Goal: Task Accomplishment & Management: Manage account settings

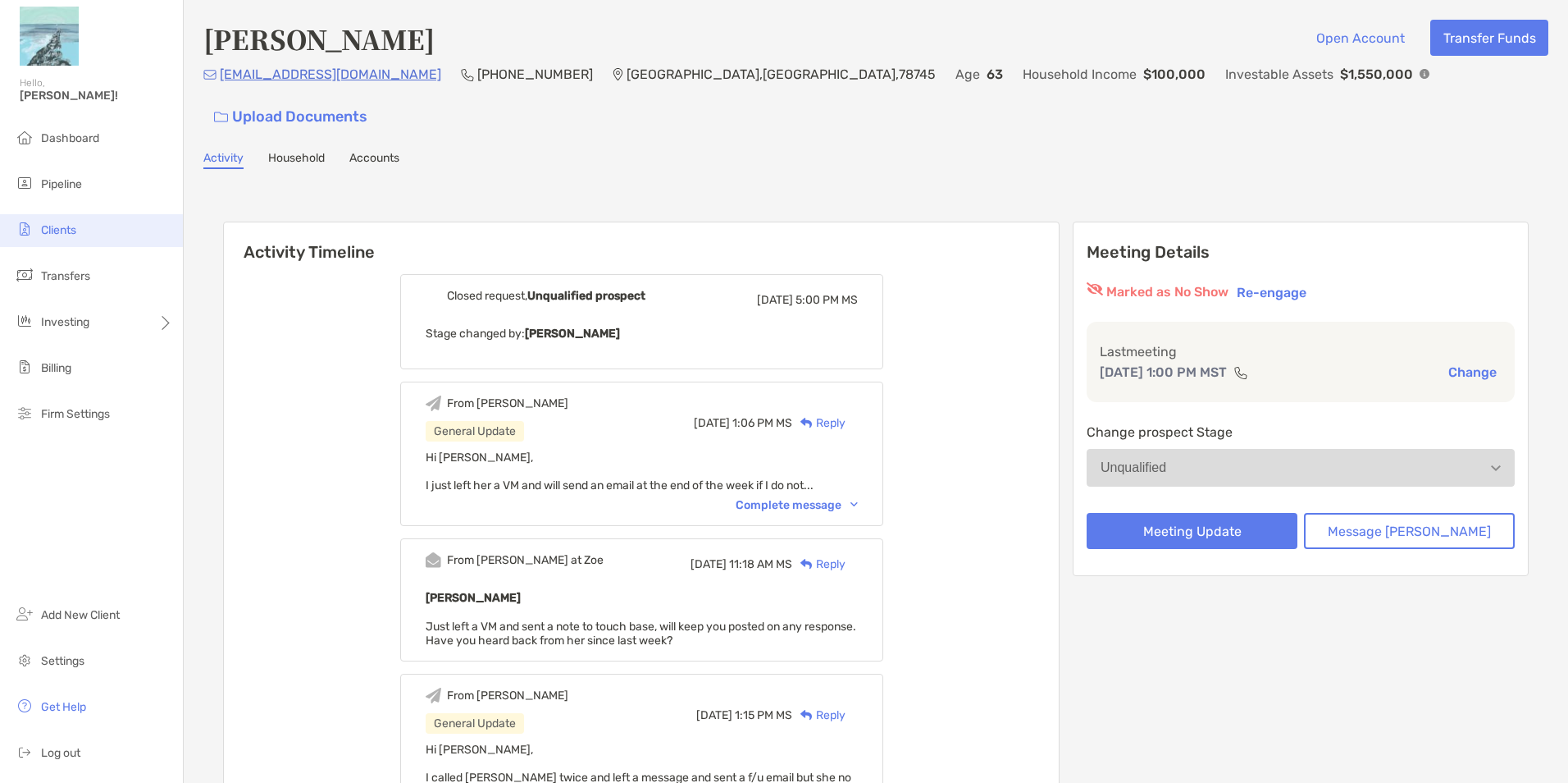
click at [84, 225] on li "Clients" at bounding box center [91, 231] width 183 height 33
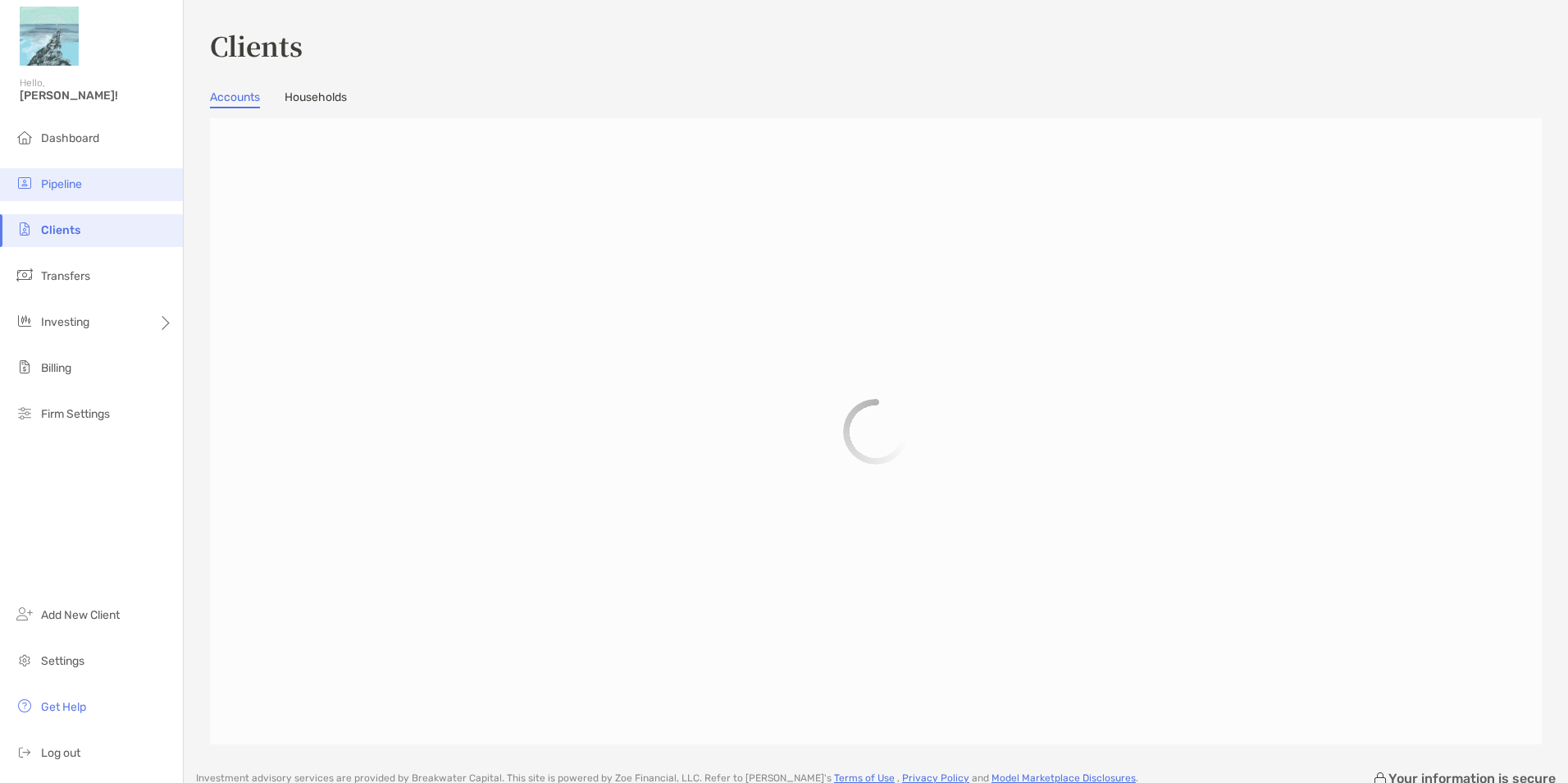
click at [61, 184] on span "Pipeline" at bounding box center [62, 185] width 41 height 14
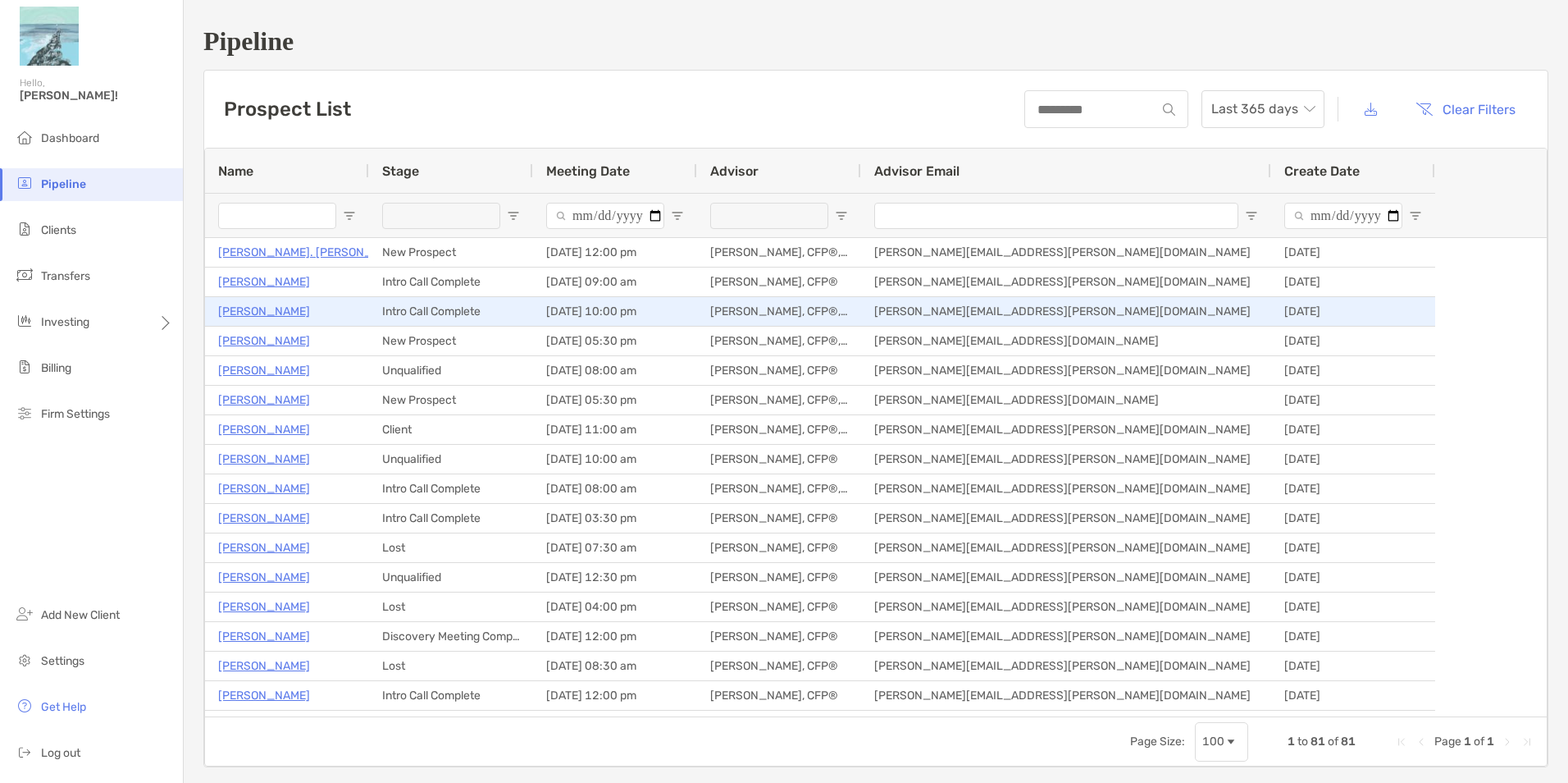
type input "***"
type input "**********"
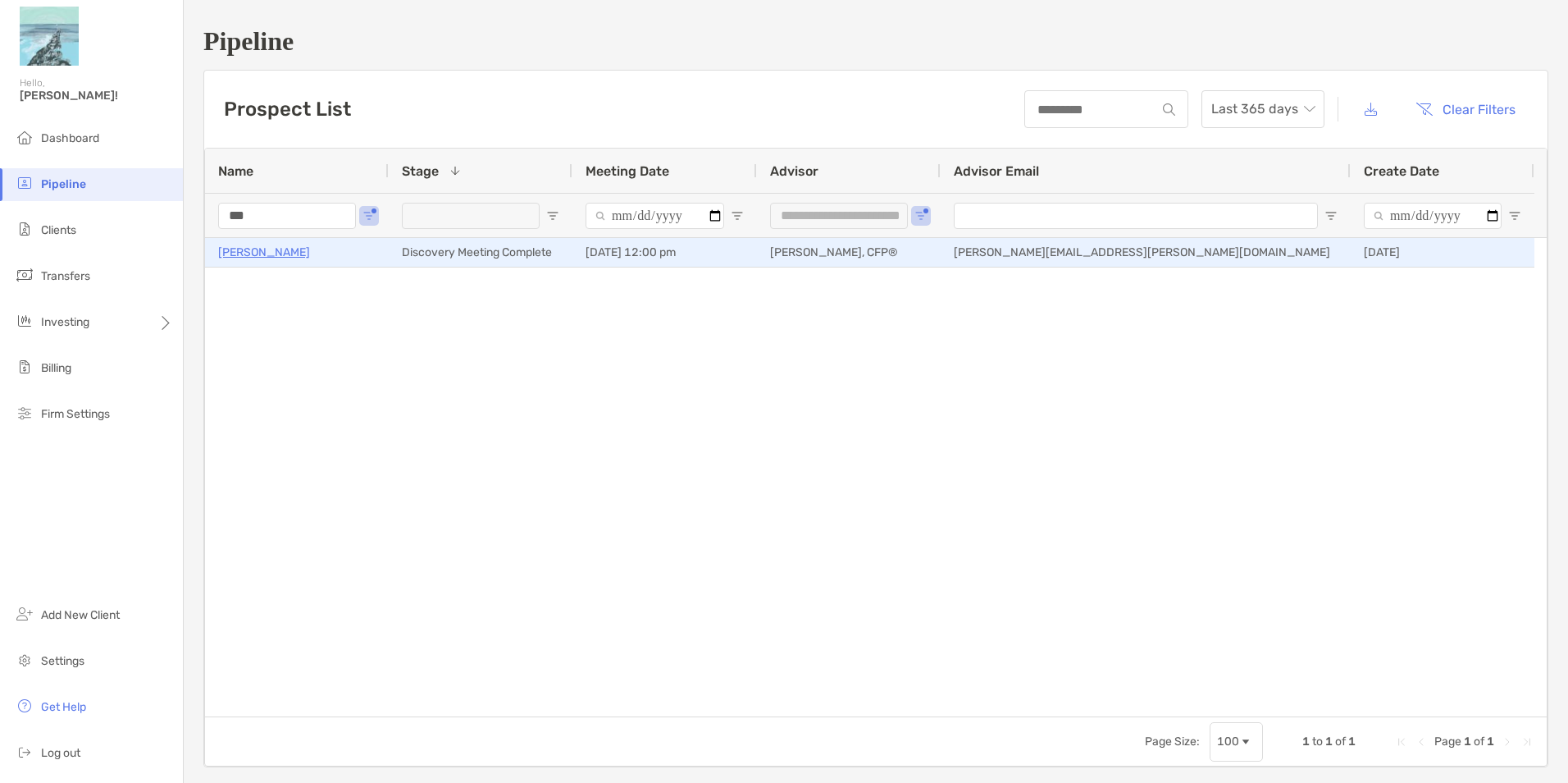
click at [264, 252] on p "[PERSON_NAME]" at bounding box center [264, 252] width 91 height 21
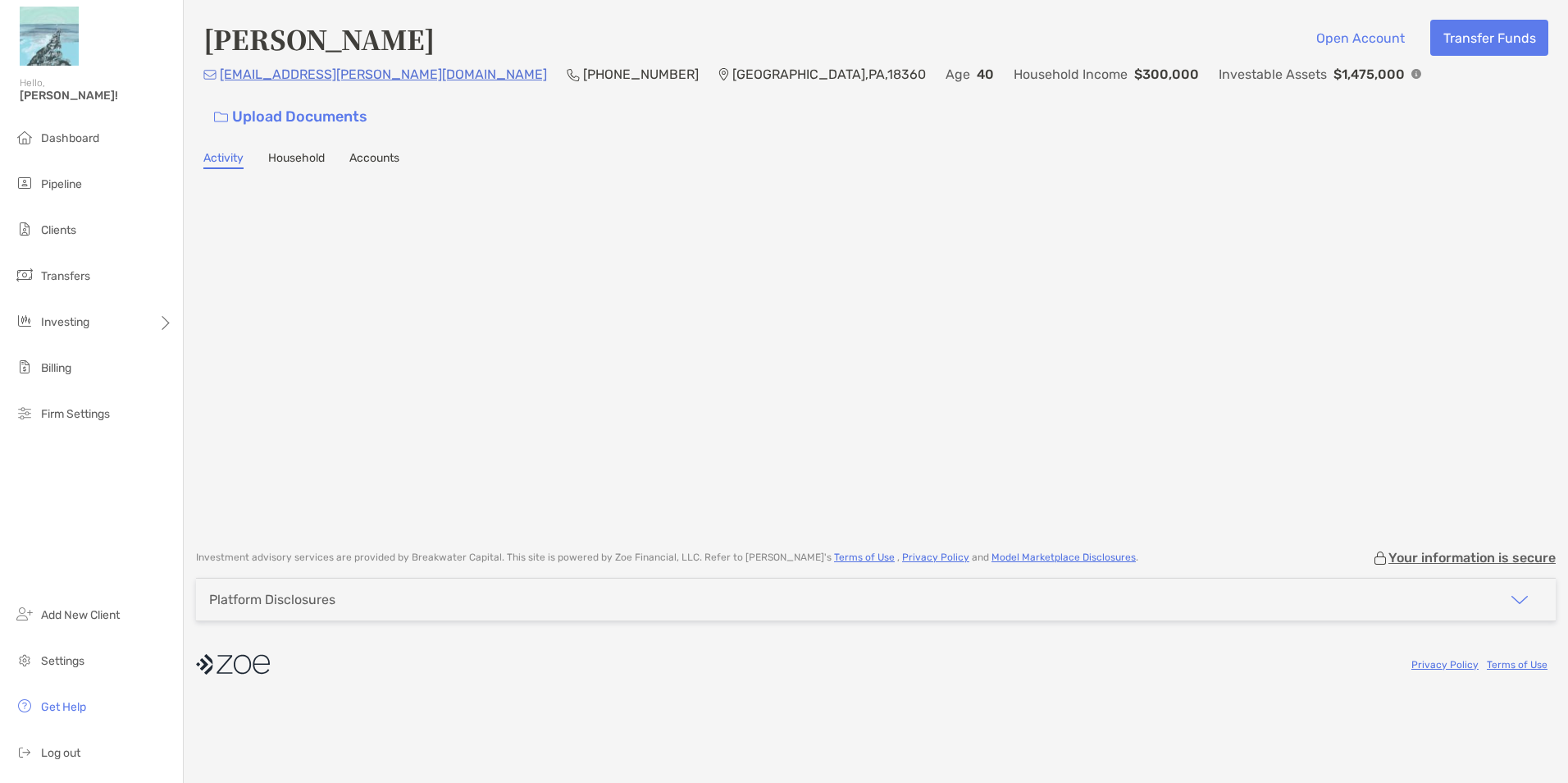
drag, startPoint x: 0, startPoint y: 0, endPoint x: 500, endPoint y: 130, distance: 516.6
click at [500, 151] on div "Activity Household Accounts" at bounding box center [876, 160] width 1346 height 18
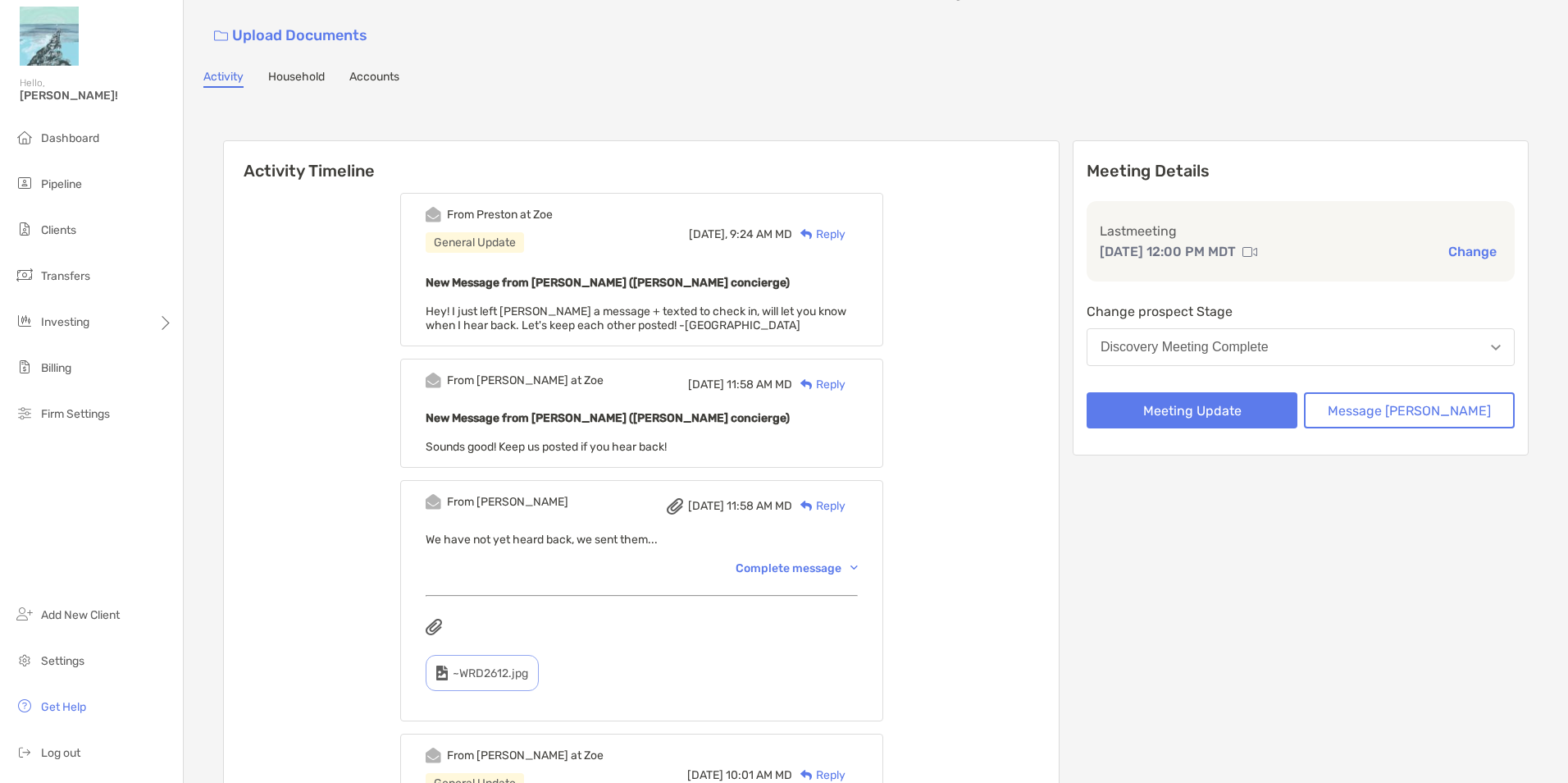
scroll to position [82, 0]
click at [810, 561] on div "Complete message" at bounding box center [797, 568] width 122 height 14
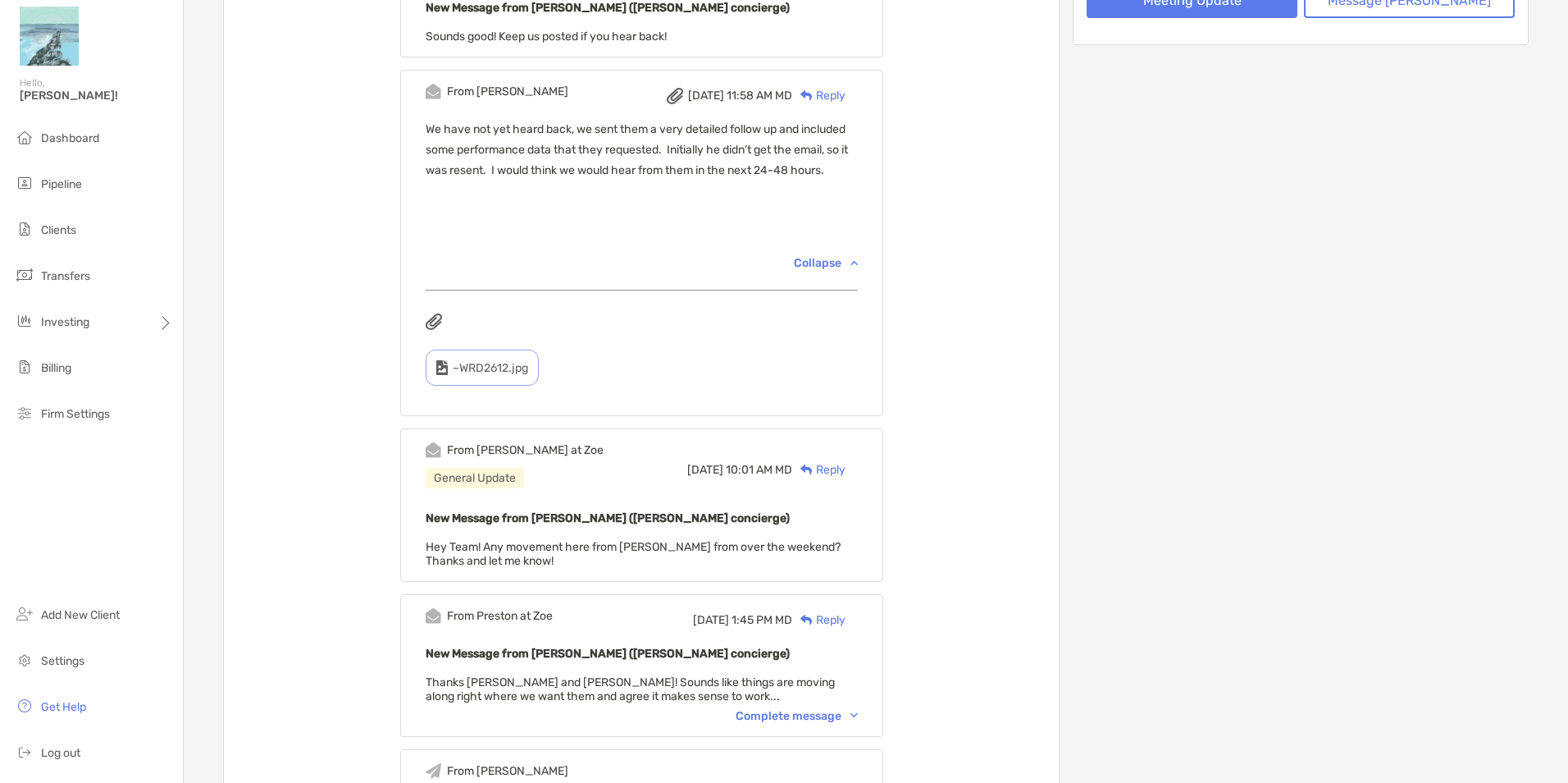
scroll to position [492, 0]
click at [835, 670] on div "From Preston at Zoe Thu, Aug 14 1:45 PM MD Reply New Message from Preston Buhrm…" at bounding box center [642, 665] width 483 height 143
click at [832, 709] on div "Complete message" at bounding box center [797, 716] width 122 height 14
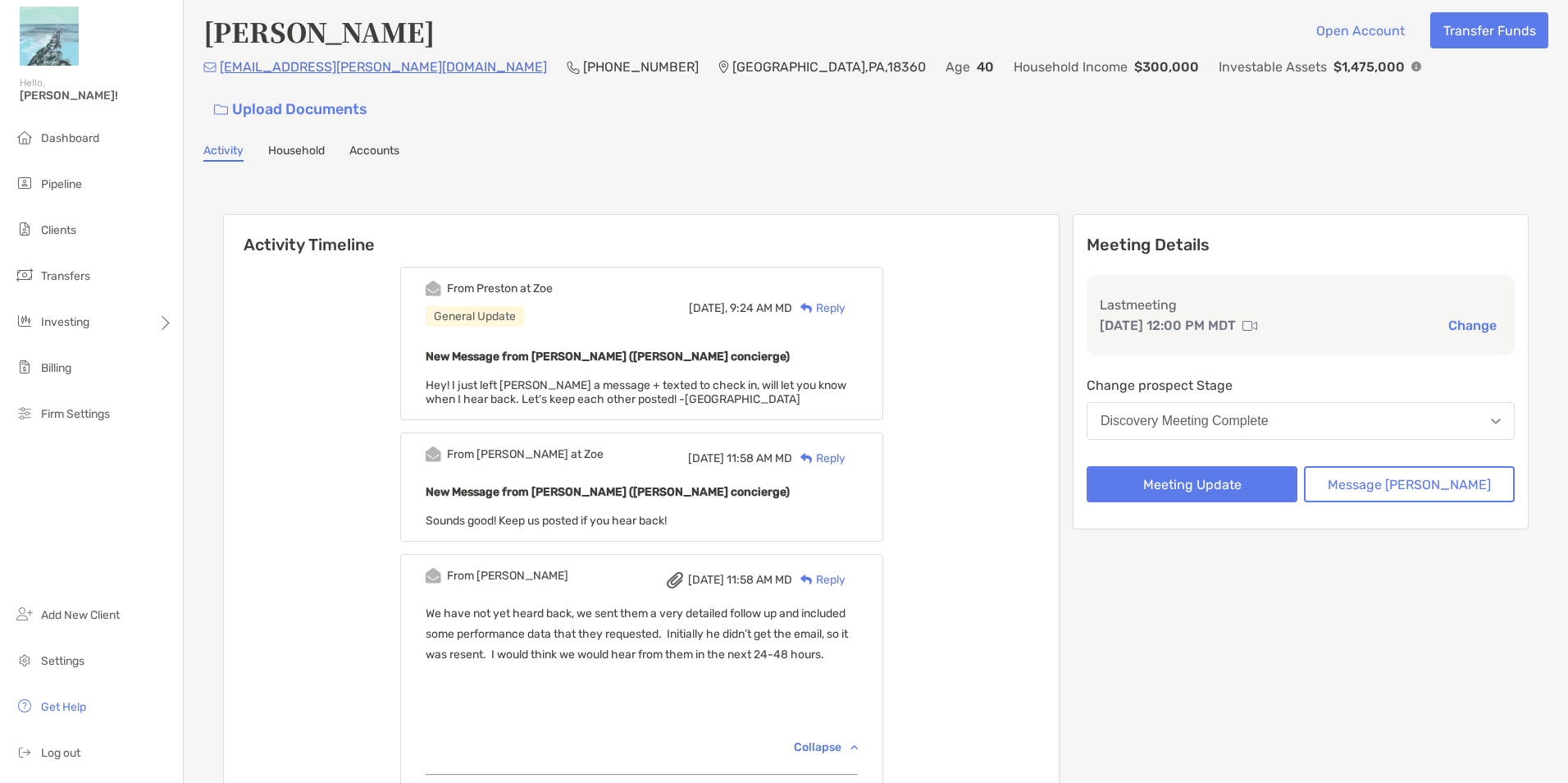
scroll to position [0, 0]
